Goal: Task Accomplishment & Management: Manage account settings

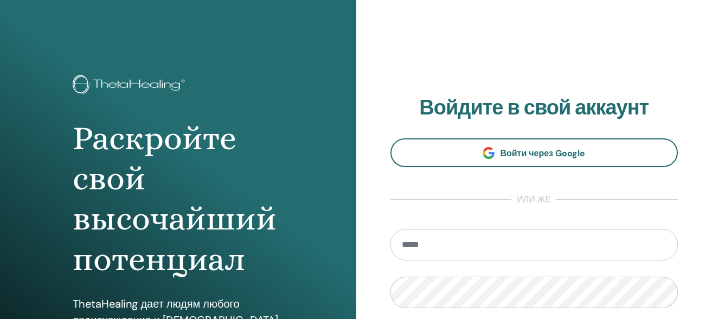
click at [437, 248] on input "email" at bounding box center [535, 244] width 288 height 31
type input "**********"
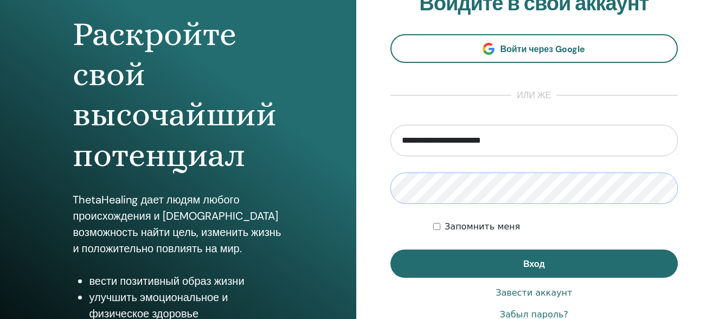
scroll to position [105, 0]
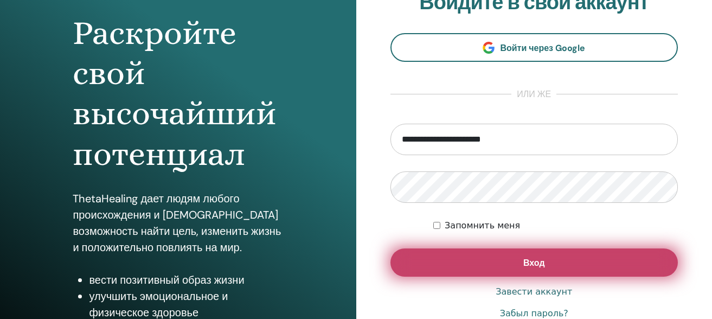
click at [599, 263] on button "Вход" at bounding box center [535, 262] width 288 height 28
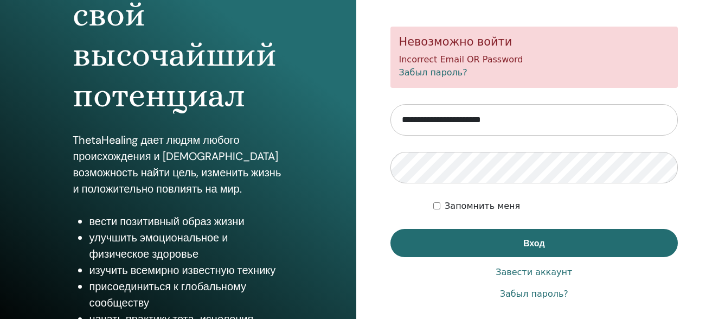
scroll to position [174, 0]
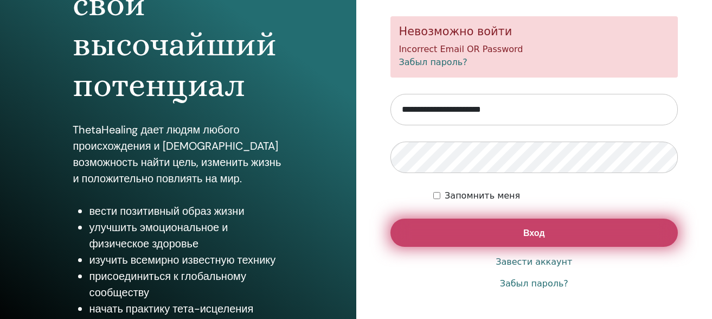
click at [455, 232] on button "Вход" at bounding box center [535, 233] width 288 height 28
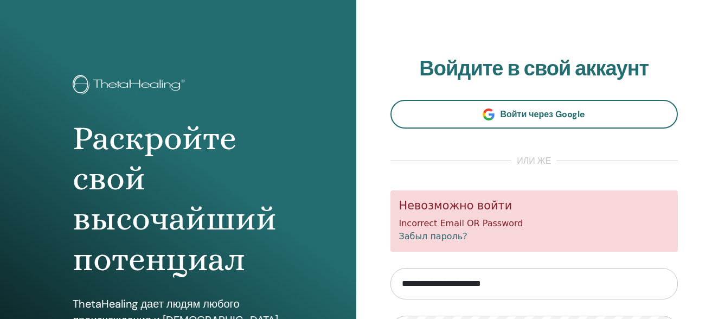
scroll to position [198, 0]
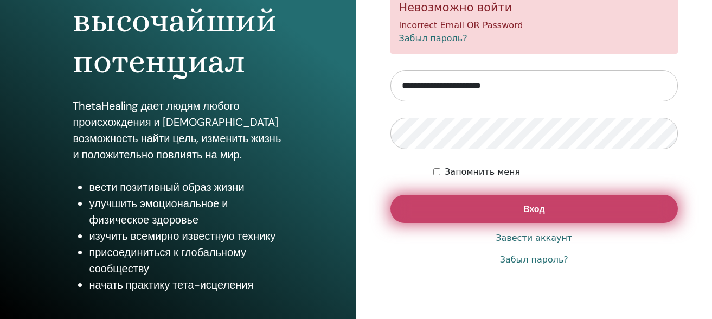
click at [439, 204] on button "Вход" at bounding box center [535, 209] width 288 height 28
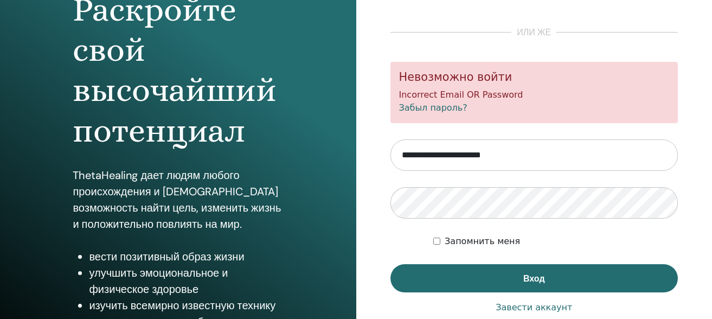
scroll to position [130, 0]
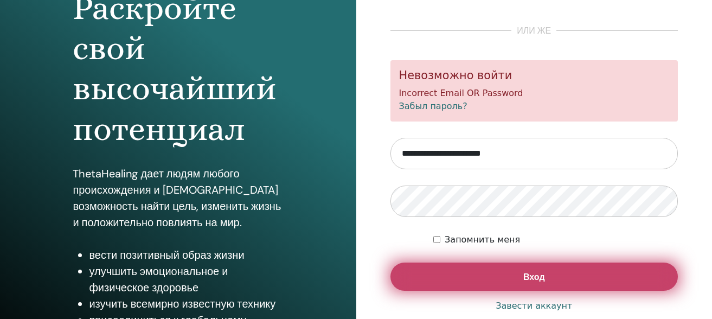
click at [462, 278] on button "Вход" at bounding box center [535, 277] width 288 height 28
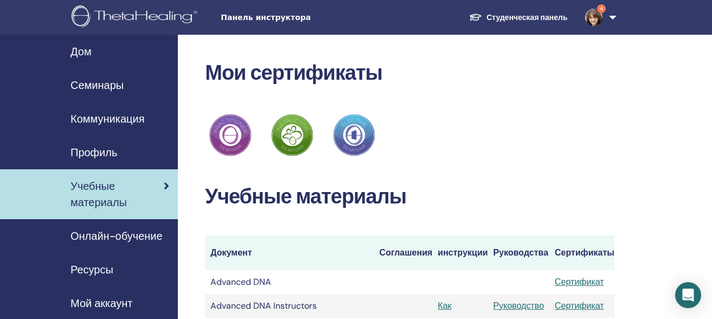
click at [593, 17] on img at bounding box center [593, 17] width 17 height 17
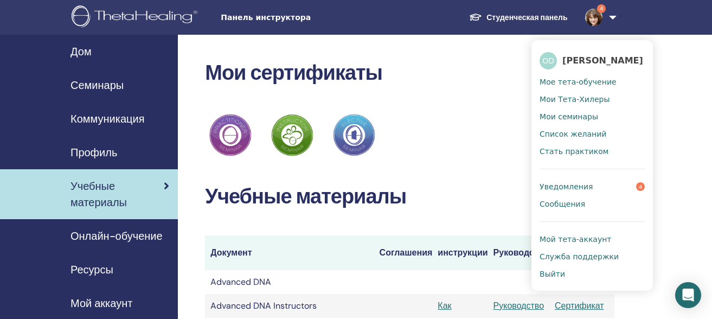
click at [571, 186] on span "Уведомления" at bounding box center [566, 187] width 53 height 10
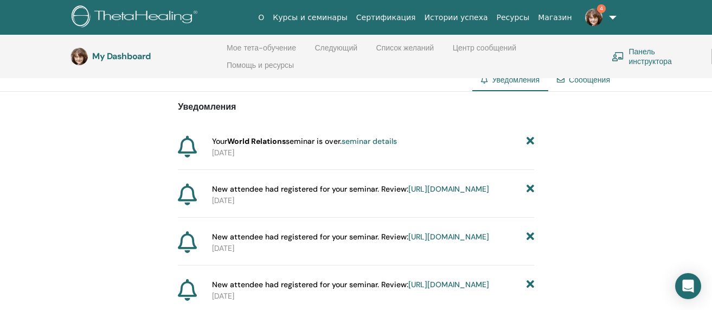
scroll to position [84, 0]
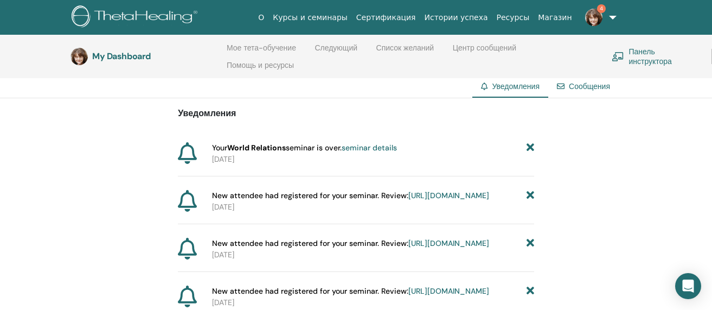
click at [369, 149] on link "seminar details" at bounding box center [369, 148] width 55 height 10
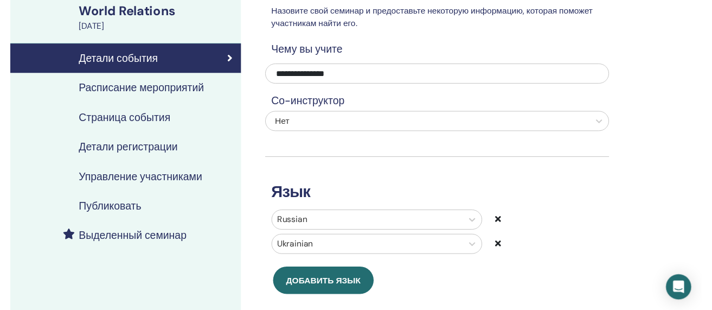
scroll to position [74, 0]
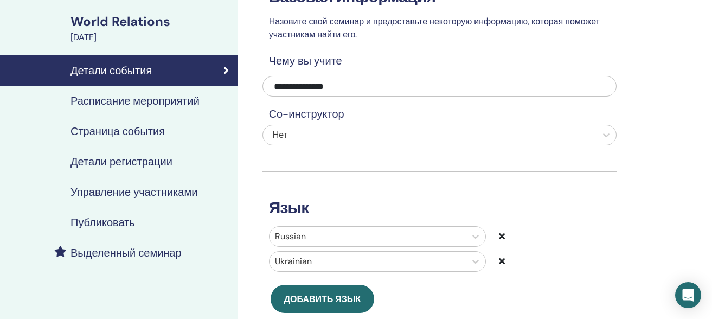
click at [135, 101] on h4 "Расписание мероприятий" at bounding box center [135, 100] width 129 height 13
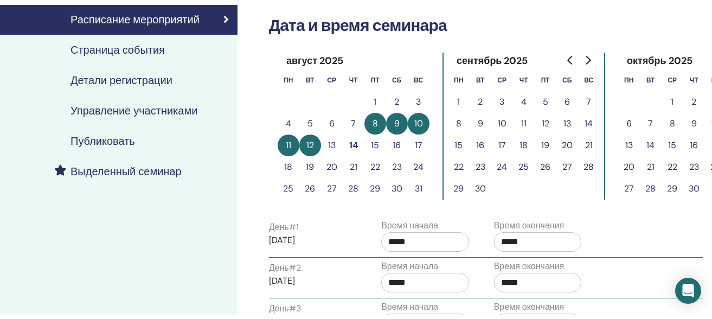
scroll to position [143, 0]
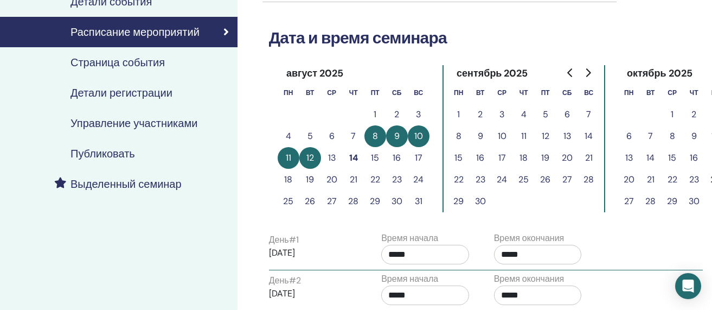
click at [177, 125] on h4 "Управление участниками" at bounding box center [134, 123] width 127 height 13
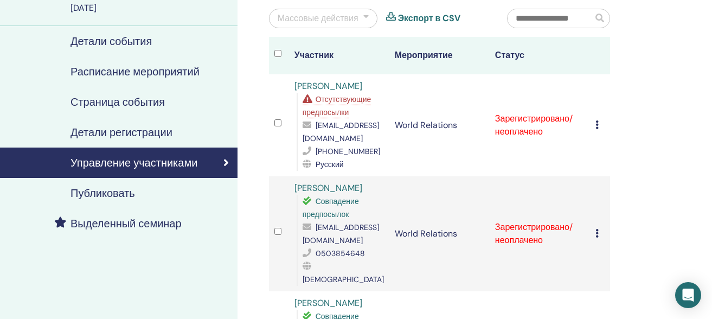
scroll to position [101, 0]
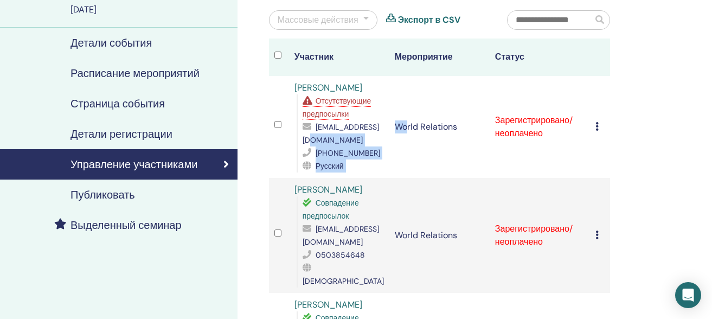
drag, startPoint x: 405, startPoint y: 142, endPoint x: 360, endPoint y: 142, distance: 45.0
click at [360, 142] on tr "Nataliia Pakhniuk Отсутствующие предпосылки nataliia.pakhniuk@gmail.com +380672…" at bounding box center [439, 127] width 341 height 102
click at [371, 122] on div "nataliia.pakhniuk@gmail.com" at bounding box center [343, 133] width 81 height 26
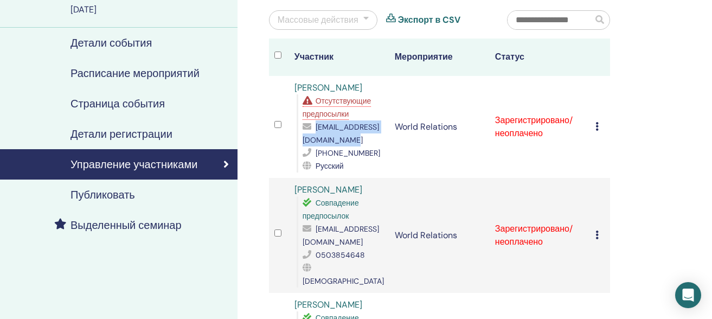
drag, startPoint x: 303, startPoint y: 142, endPoint x: 399, endPoint y: 143, distance: 96.6
click at [379, 143] on span "nataliia.pakhniuk@gmail.com" at bounding box center [341, 133] width 76 height 23
click at [408, 143] on td "World Relations" at bounding box center [439, 127] width 100 height 102
drag, startPoint x: 405, startPoint y: 139, endPoint x: 340, endPoint y: 133, distance: 64.9
click at [340, 133] on tr "Nataliia Pakhniuk Отсутствующие предпосылки nataliia.pakhniuk@gmail.com +380672…" at bounding box center [439, 127] width 341 height 102
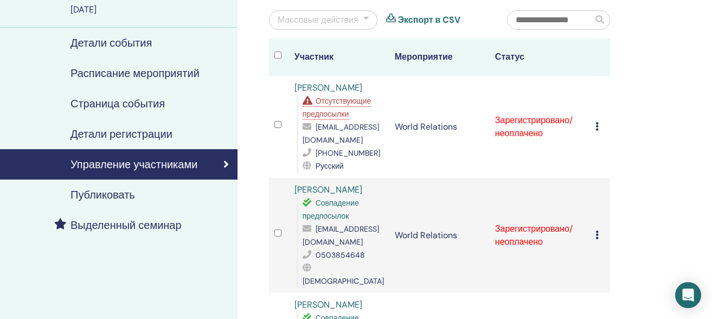
click at [374, 115] on div "Отсутствующие предпосылки" at bounding box center [343, 107] width 81 height 26
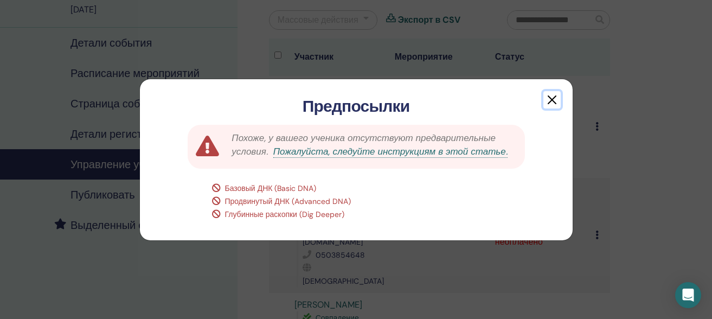
click at [549, 100] on button "button" at bounding box center [552, 99] width 17 height 17
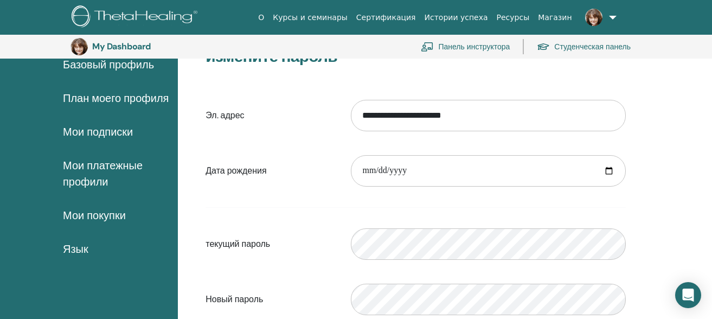
scroll to position [91, 0]
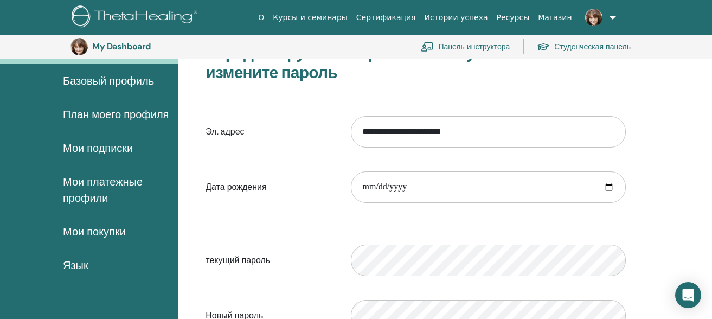
click at [117, 81] on span "Базовый профиль" at bounding box center [108, 81] width 91 height 16
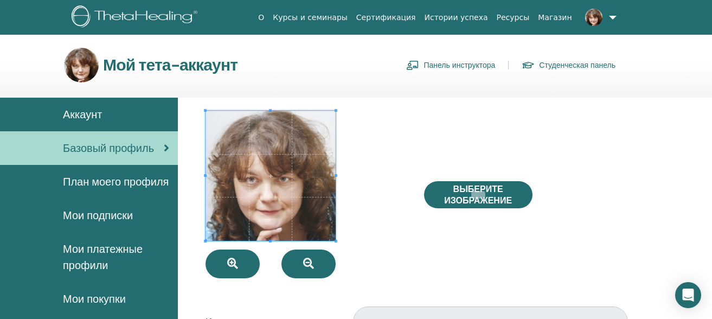
click at [88, 113] on span "Аккаунт" at bounding box center [82, 114] width 39 height 16
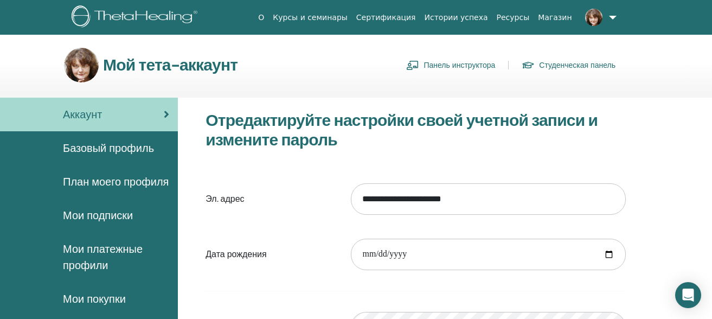
click at [458, 66] on link "Панель инструктора" at bounding box center [450, 64] width 89 height 17
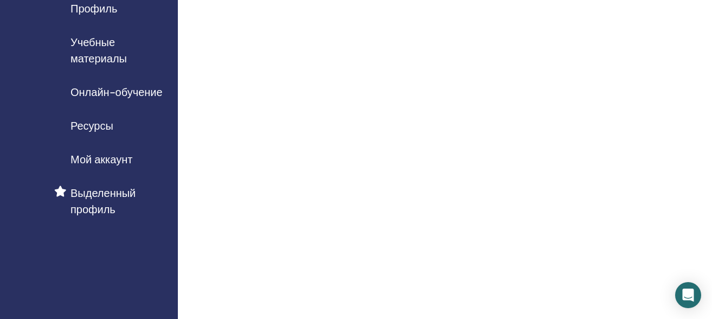
scroll to position [147, 0]
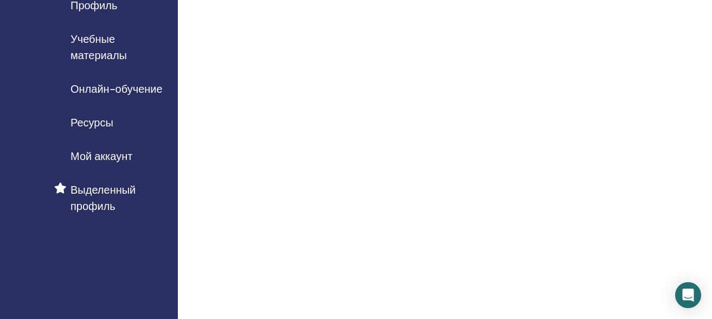
click at [81, 192] on span "Выделенный профиль" at bounding box center [120, 198] width 99 height 33
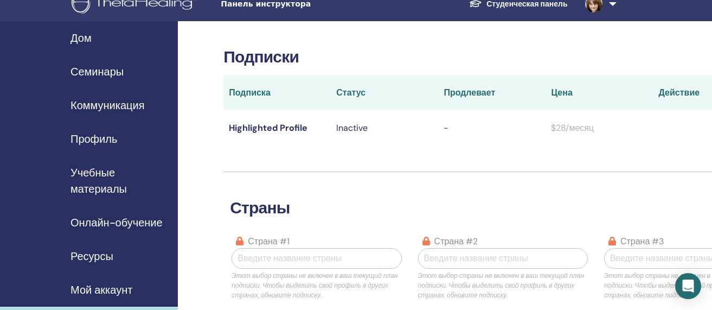
scroll to position [47, 0]
